Goal: Information Seeking & Learning: Learn about a topic

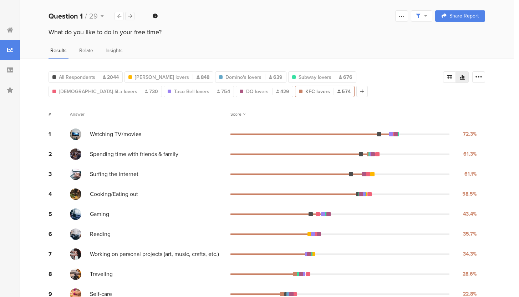
click at [129, 19] on div at bounding box center [129, 16] width 9 height 9
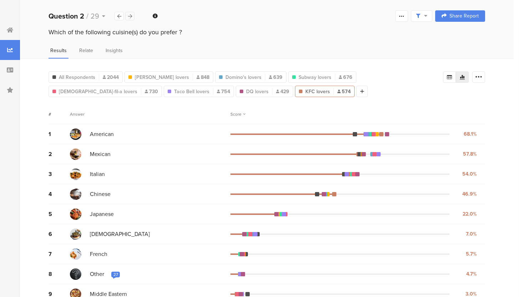
click at [129, 19] on div at bounding box center [129, 16] width 9 height 9
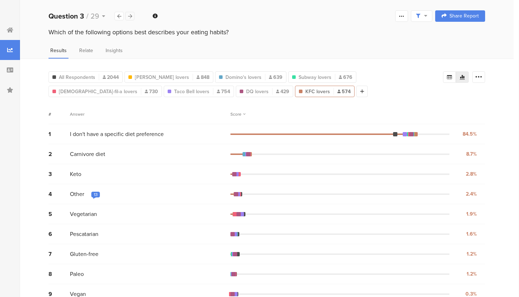
click at [129, 19] on div at bounding box center [129, 16] width 9 height 9
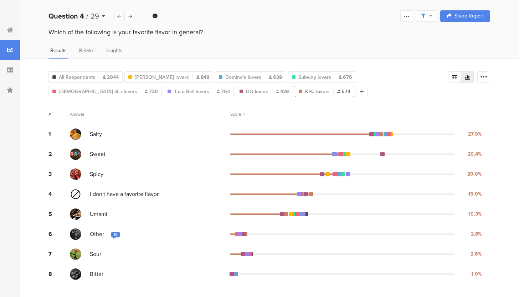
click at [91, 16] on span "29" at bounding box center [95, 16] width 9 height 11
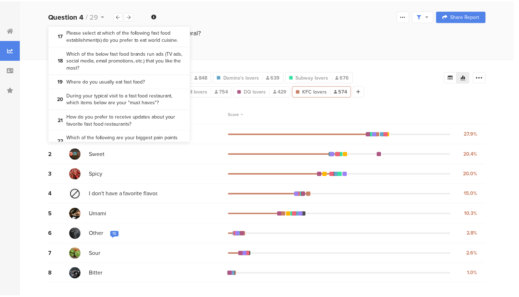
scroll to position [301, 0]
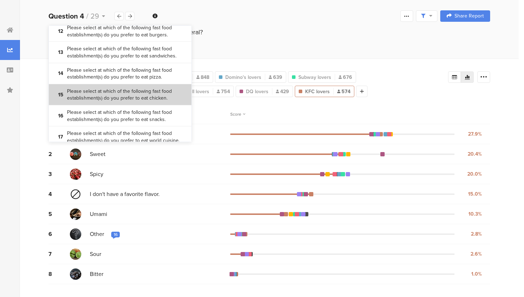
click at [123, 101] on bdi "Please select at which of the following fast food establishment(s) do you prefe…" at bounding box center [126, 95] width 119 height 14
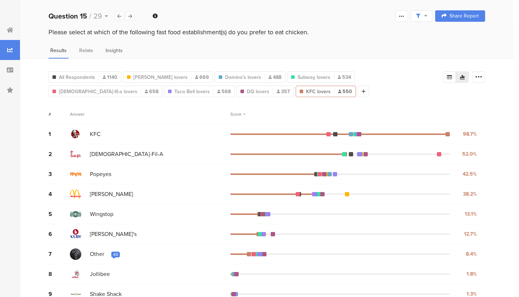
click at [123, 51] on div "Insights" at bounding box center [114, 53] width 21 height 12
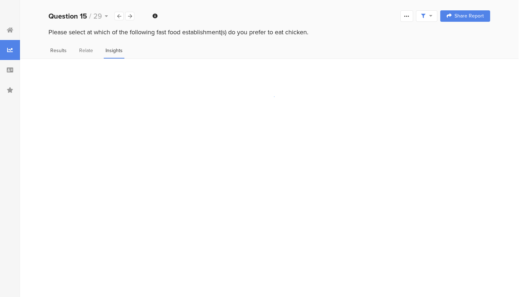
click at [63, 52] on span "Results" at bounding box center [58, 50] width 16 height 7
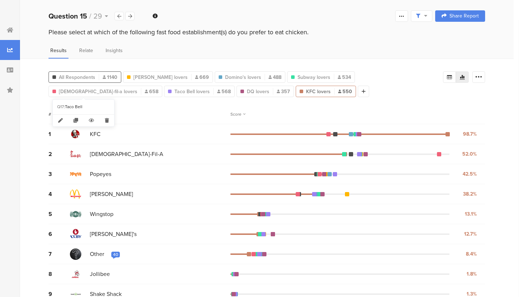
click at [93, 78] on span "All Respondents" at bounding box center [77, 76] width 36 height 7
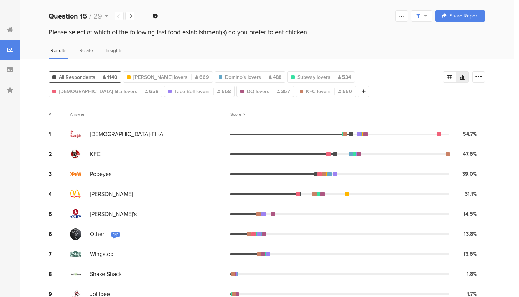
click at [427, 15] on icon at bounding box center [425, 15] width 3 height 5
drag, startPoint x: 421, startPoint y: 15, endPoint x: 408, endPoint y: 18, distance: 13.0
click at [420, 15] on icon at bounding box center [418, 16] width 4 height 4
click at [404, 18] on icon at bounding box center [401, 16] width 6 height 6
click at [427, 16] on icon at bounding box center [425, 15] width 3 height 5
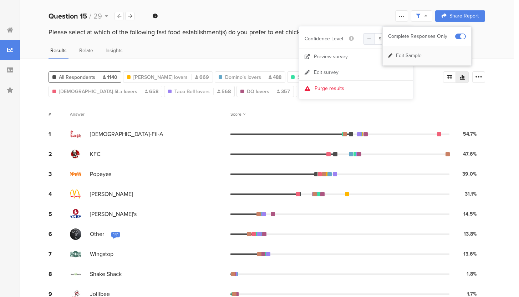
click at [421, 57] on span "Edit Sample" at bounding box center [409, 55] width 26 height 7
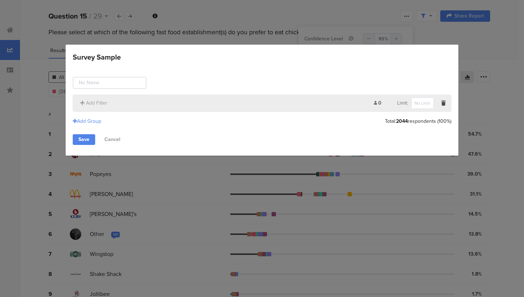
click at [106, 138] on link "Cancel" at bounding box center [112, 139] width 27 height 11
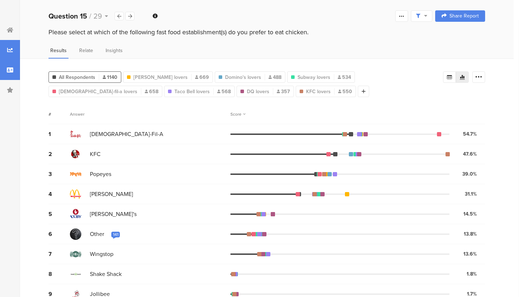
click at [4, 72] on div at bounding box center [10, 70] width 20 height 20
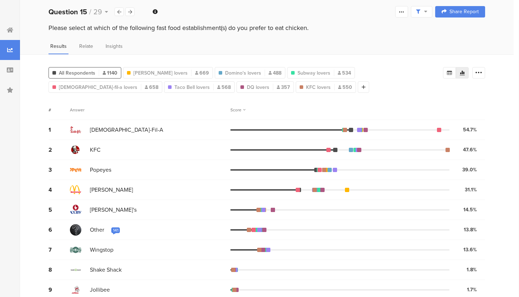
scroll to position [12, 0]
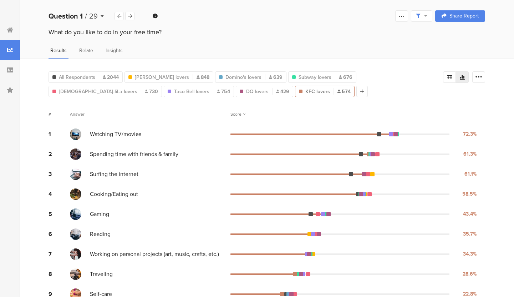
click at [70, 17] on b "Question 1" at bounding box center [65, 16] width 34 height 11
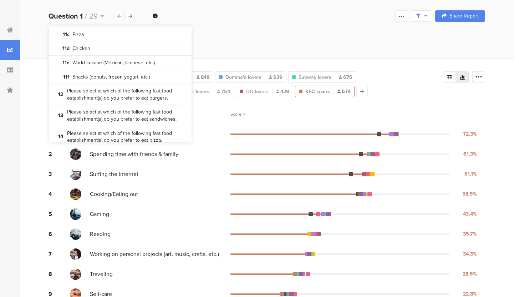
scroll to position [265, 0]
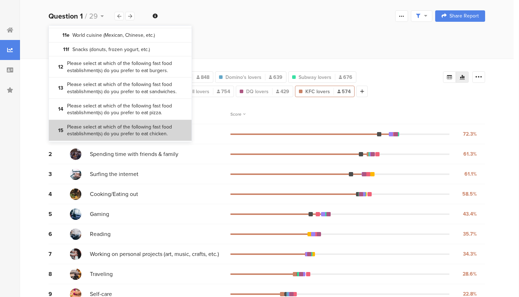
click at [94, 125] on bdi "Please select at which of the following fast food establishment(s) do you prefe…" at bounding box center [126, 130] width 119 height 14
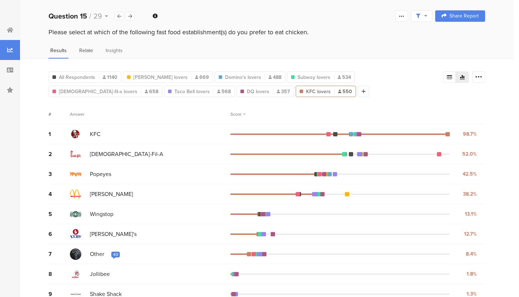
click at [87, 49] on span "Relate" at bounding box center [86, 50] width 14 height 7
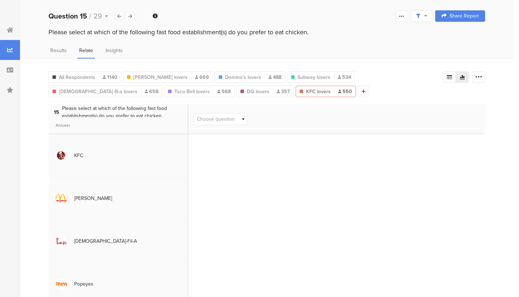
click at [229, 121] on span "Choose question" at bounding box center [216, 118] width 38 height 7
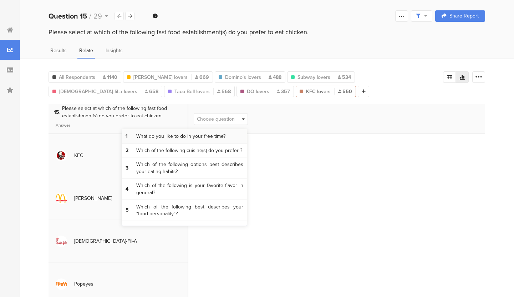
click at [202, 138] on span "What do you like to do in your free time?" at bounding box center [180, 136] width 89 height 7
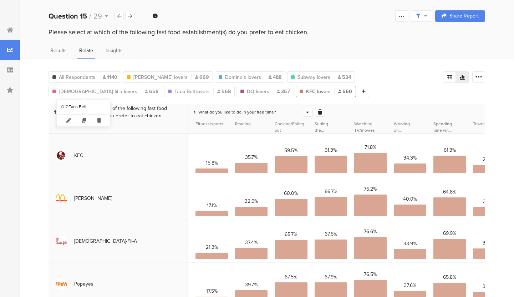
click at [96, 112] on div "Q17 : Taco Bell" at bounding box center [83, 106] width 53 height 15
click at [89, 117] on section "Answer" at bounding box center [118, 125] width 132 height 16
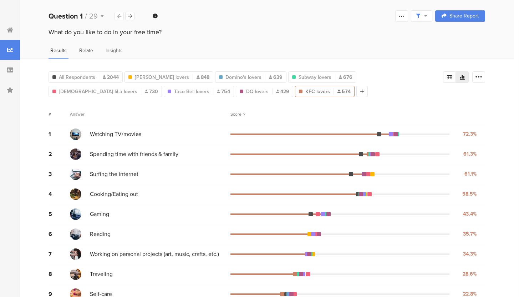
click at [91, 51] on span "Relate" at bounding box center [86, 50] width 14 height 7
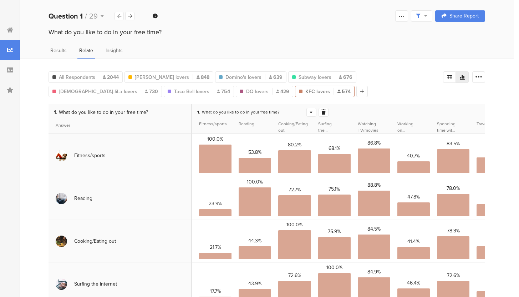
click at [321, 113] on icon at bounding box center [323, 111] width 4 height 5
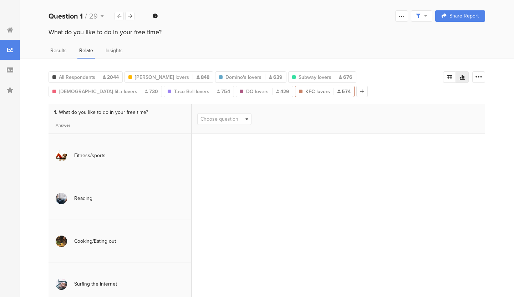
click at [225, 115] on span "Choose question" at bounding box center [219, 118] width 38 height 7
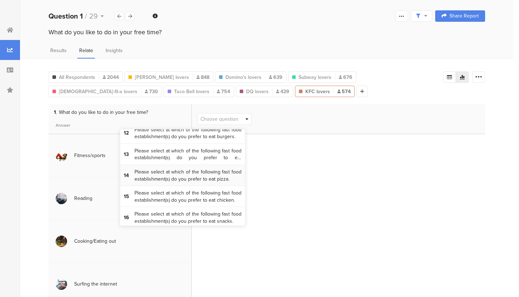
scroll to position [244, 0]
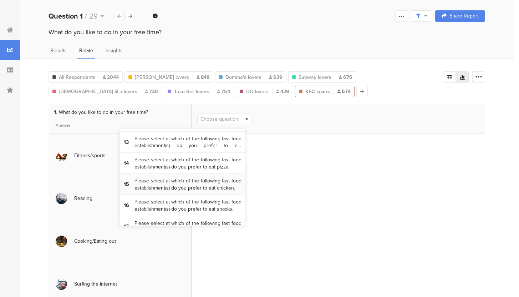
click at [197, 191] on span "Please select at which of the following fast food establishment(s) do you prefe…" at bounding box center [187, 184] width 107 height 14
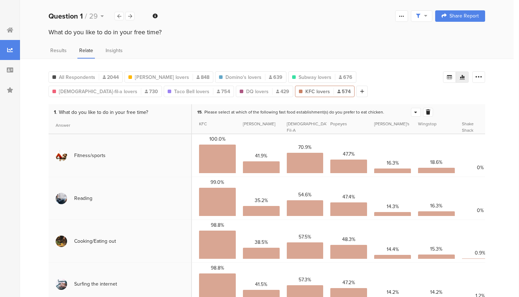
click at [68, 127] on span "Answer" at bounding box center [63, 125] width 15 height 6
click at [145, 113] on span "What do you like to do in your free time?" at bounding box center [103, 111] width 89 height 7
click at [183, 123] on icon at bounding box center [182, 125] width 3 height 5
click at [182, 125] on icon at bounding box center [182, 125] width 3 height 5
click at [118, 115] on span "What do you like to do in your free time?" at bounding box center [103, 111] width 89 height 7
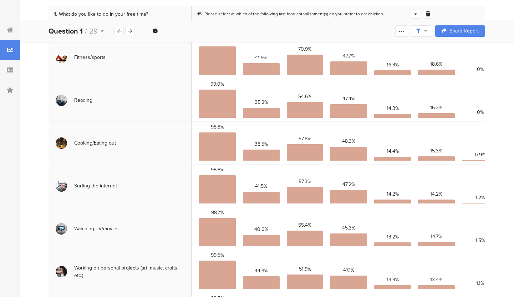
scroll to position [21, 0]
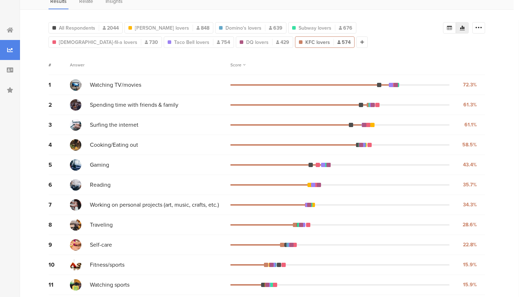
scroll to position [50, 0]
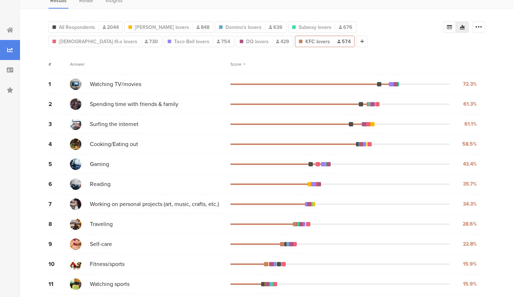
click at [96, 163] on span "Gaming" at bounding box center [99, 164] width 19 height 8
click at [94, 173] on div "5 Gaming 43.4% 249 votes" at bounding box center [266, 164] width 436 height 20
click at [90, 164] on span "Gaming" at bounding box center [99, 164] width 19 height 8
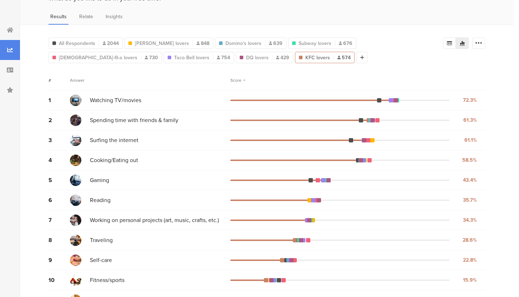
scroll to position [0, 0]
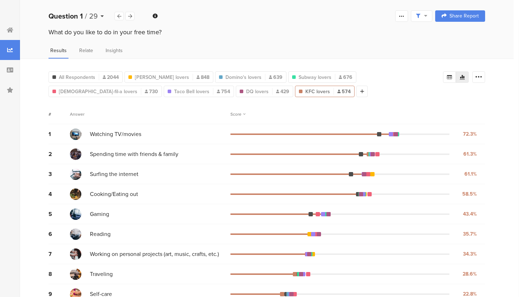
click at [99, 17] on div "Question 1 / 29" at bounding box center [81, 16] width 66 height 11
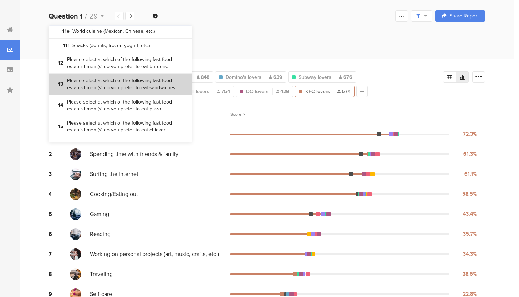
scroll to position [354, 0]
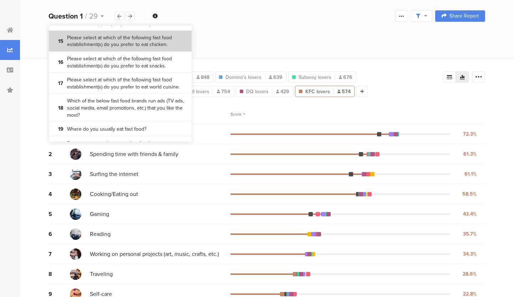
click at [122, 41] on bdi "Please select at which of the following fast food establishment(s) do you prefe…" at bounding box center [126, 41] width 119 height 14
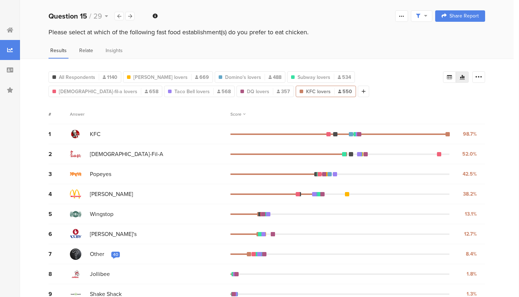
click at [89, 49] on span "Relate" at bounding box center [86, 50] width 14 height 7
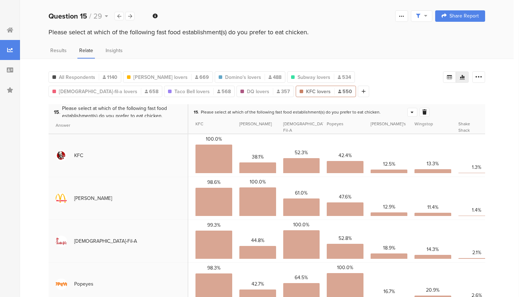
click at [410, 114] on div at bounding box center [411, 112] width 9 height 8
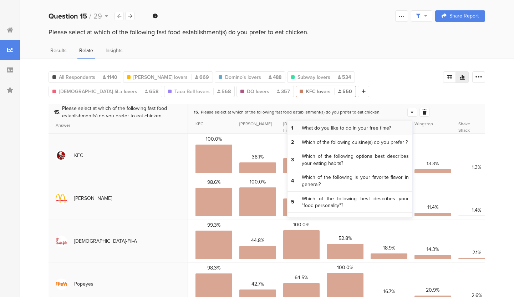
click at [366, 127] on span "What do you like to do in your free time?" at bounding box center [346, 127] width 89 height 7
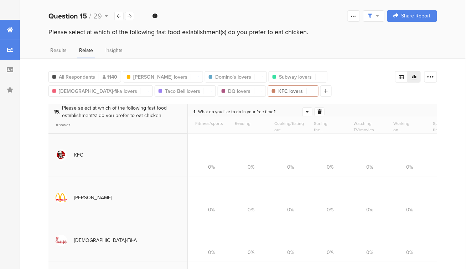
click at [14, 27] on div at bounding box center [10, 30] width 20 height 20
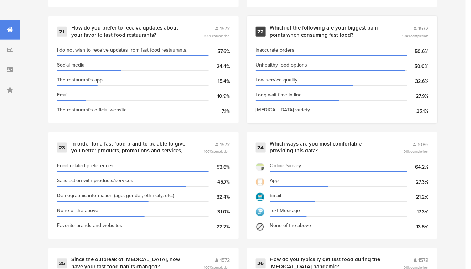
scroll to position [1550, 0]
